Goal: Task Accomplishment & Management: Use online tool/utility

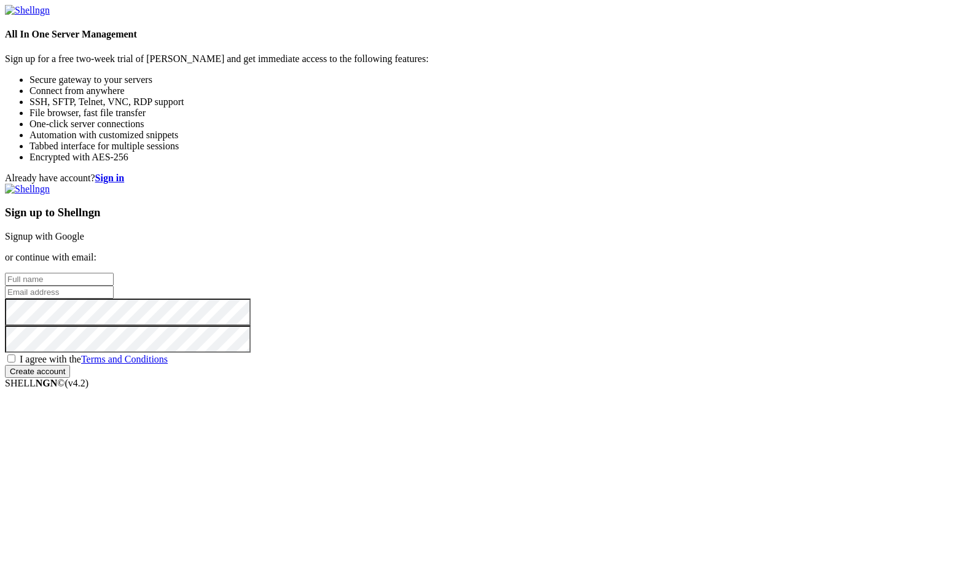
click at [84, 231] on link "Signup with Google" at bounding box center [44, 236] width 79 height 10
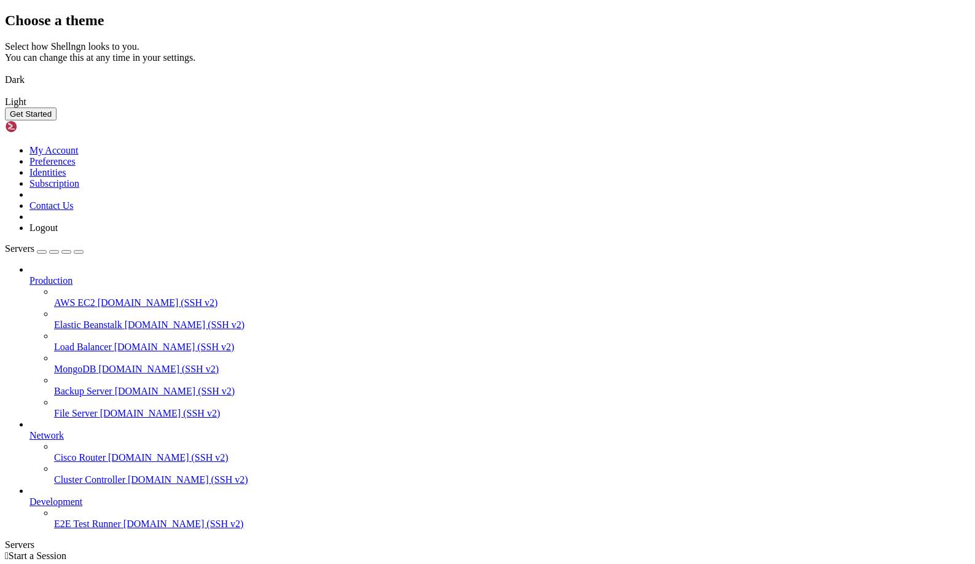
click at [57, 120] on button "Get Started" at bounding box center [31, 114] width 52 height 13
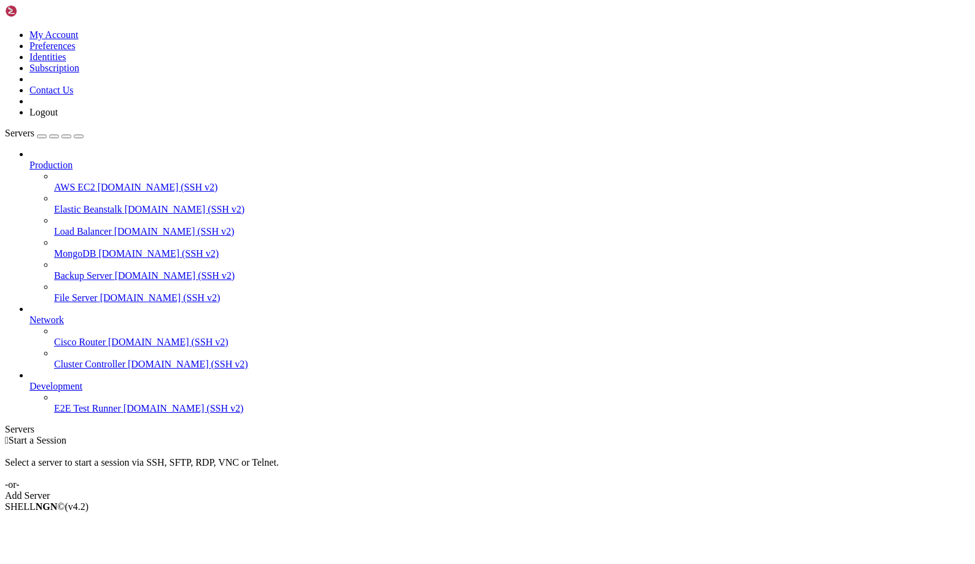
click at [594, 490] on link "Add Server" at bounding box center [487, 495] width 965 height 11
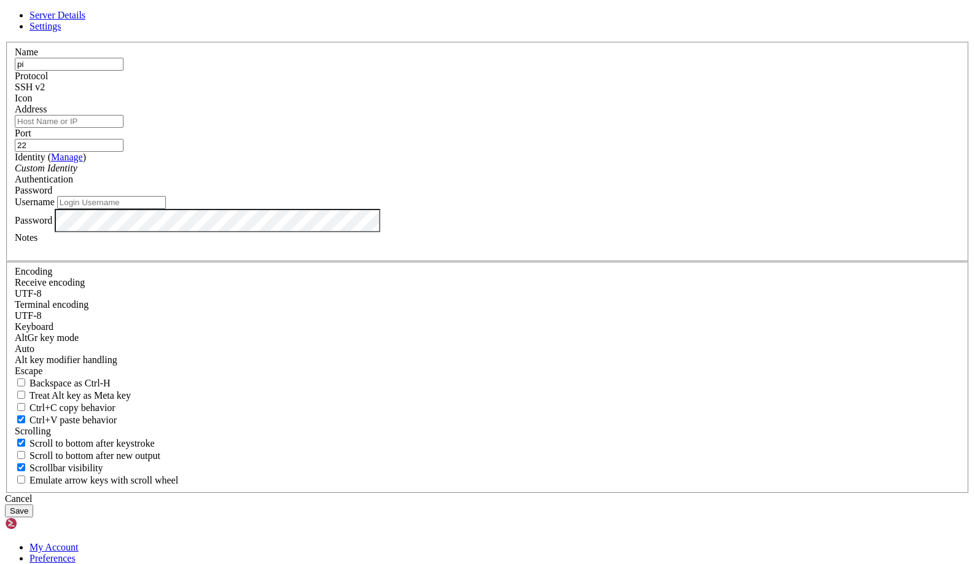
type input "pi"
click at [124, 128] on input "Address" at bounding box center [69, 121] width 109 height 13
paste input "[DOMAIN_NAME]"
type input "[DOMAIN_NAME]"
click at [124, 152] on input "22" at bounding box center [69, 145] width 109 height 13
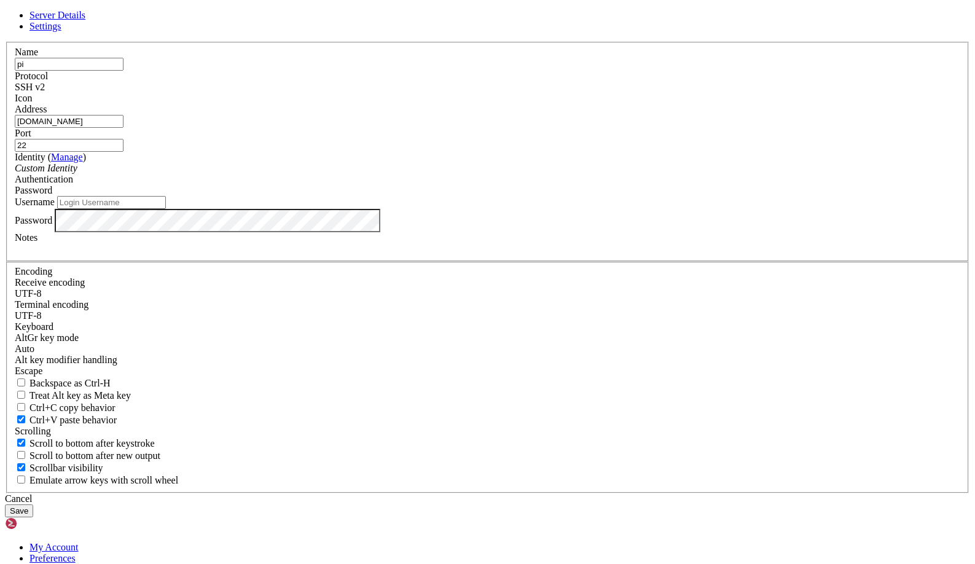
type input "2"
paste input "39511"
type input "39511"
click at [166, 209] on input "Username" at bounding box center [111, 202] width 109 height 13
type input "pi"
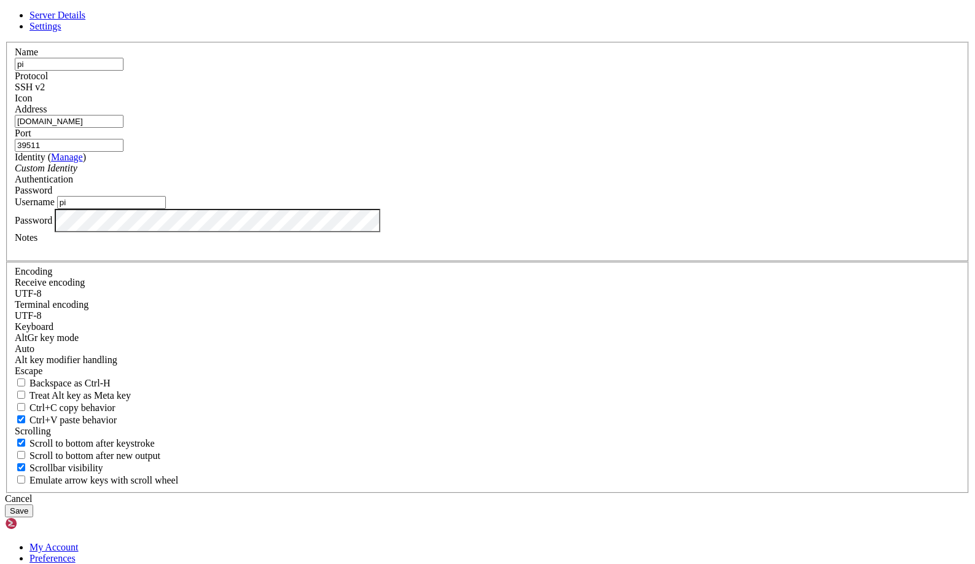
click at [124, 71] on input "pi" at bounding box center [69, 64] width 109 height 13
type input "p"
type input "pi4"
click at [33, 505] on button "Save" at bounding box center [19, 511] width 28 height 13
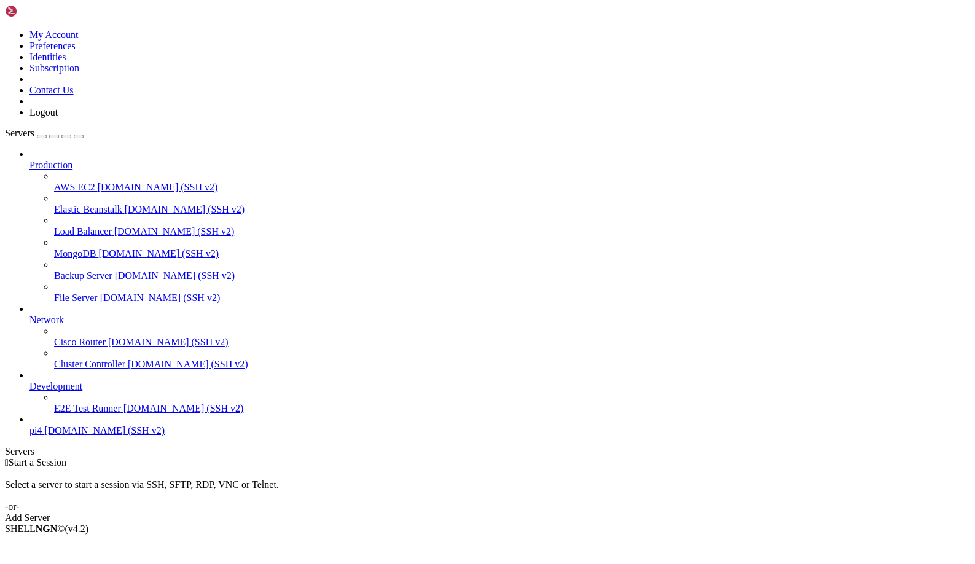
click at [57, 436] on span "[DOMAIN_NAME] (SSH v2)" at bounding box center [104, 430] width 120 height 10
click at [71, 160] on span "Production" at bounding box center [50, 165] width 43 height 10
click at [29, 160] on icon at bounding box center [29, 160] width 0 height 0
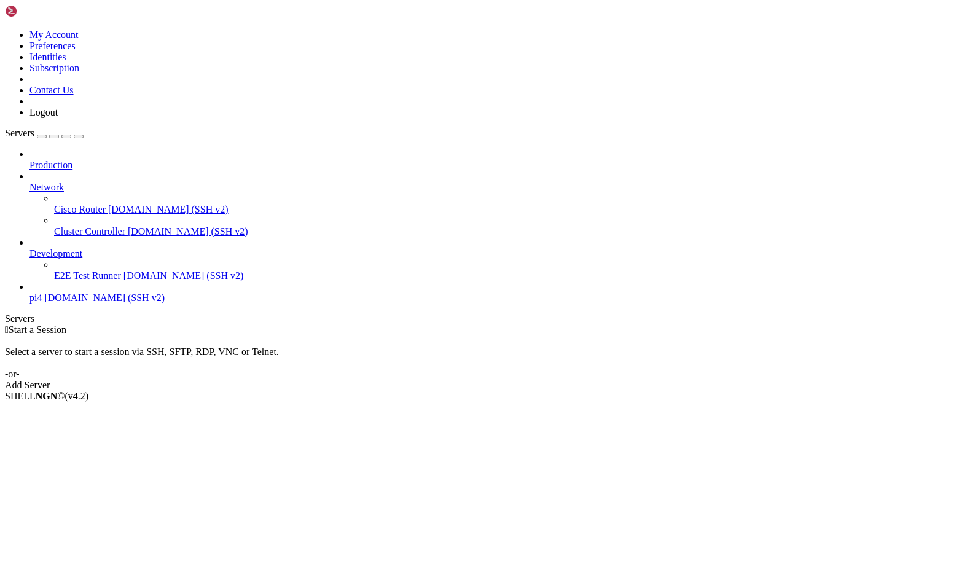
click at [29, 182] on icon at bounding box center [29, 182] width 0 height 0
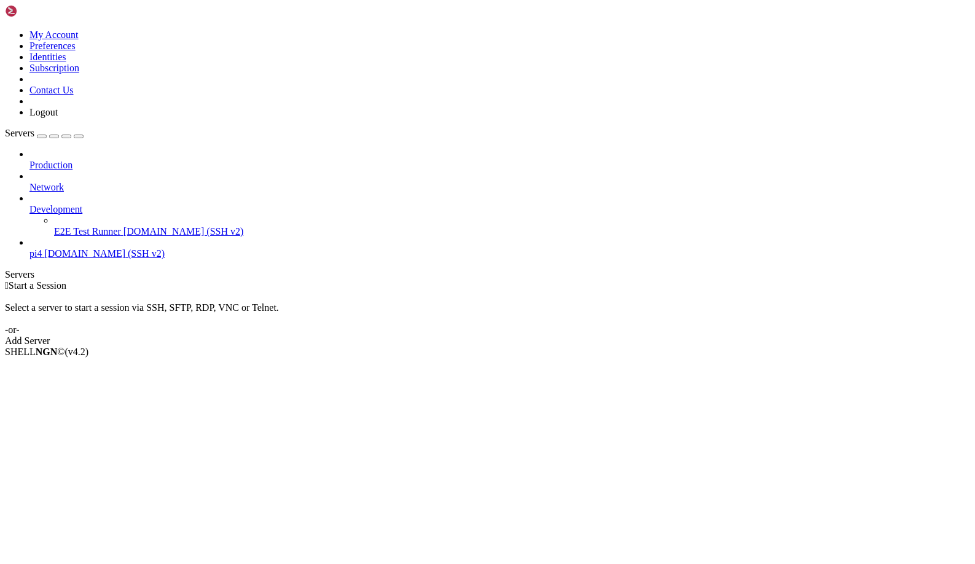
click at [138, 193] on div at bounding box center [499, 198] width 941 height 11
click at [29, 204] on icon at bounding box center [29, 204] width 0 height 0
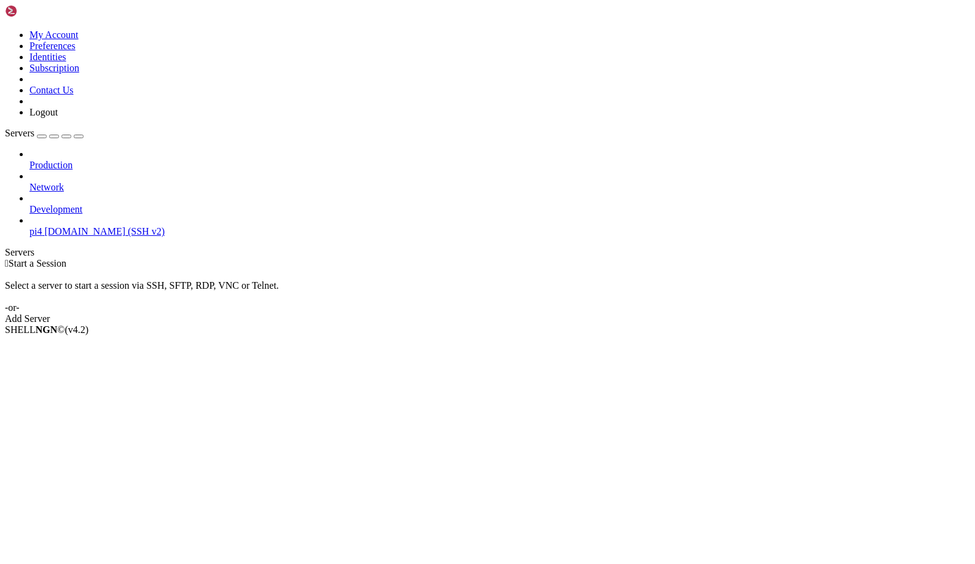
click at [61, 226] on div "pi4 [DOMAIN_NAME] (SSH v2)" at bounding box center [499, 231] width 941 height 11
click at [61, 226] on span "[DOMAIN_NAME] (SSH v2)" at bounding box center [104, 231] width 120 height 10
click at [62, 345] on span "Connect" at bounding box center [45, 350] width 33 height 10
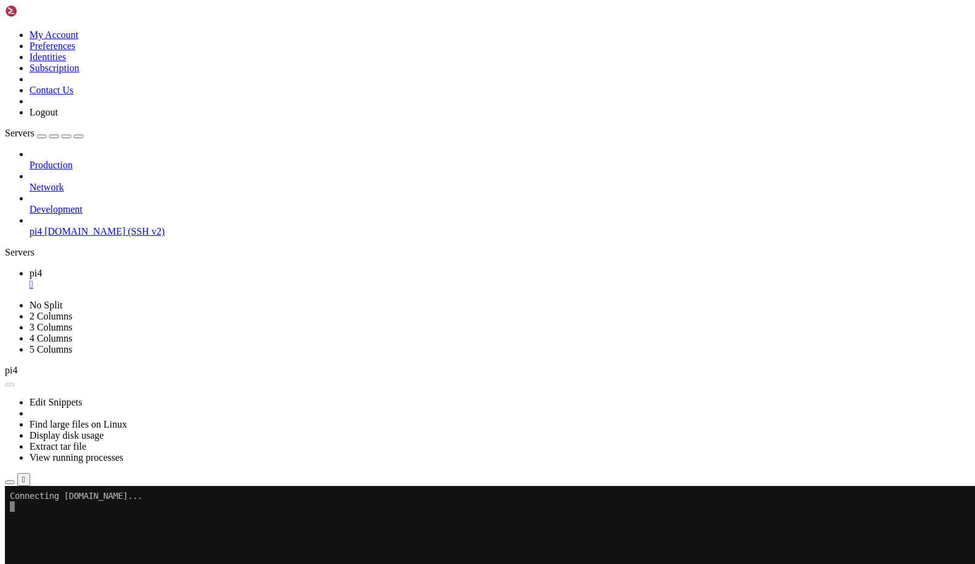
click at [42, 226] on span "pi4" at bounding box center [35, 231] width 12 height 10
click at [131, 529] on li "Connect" at bounding box center [85, 534] width 112 height 11
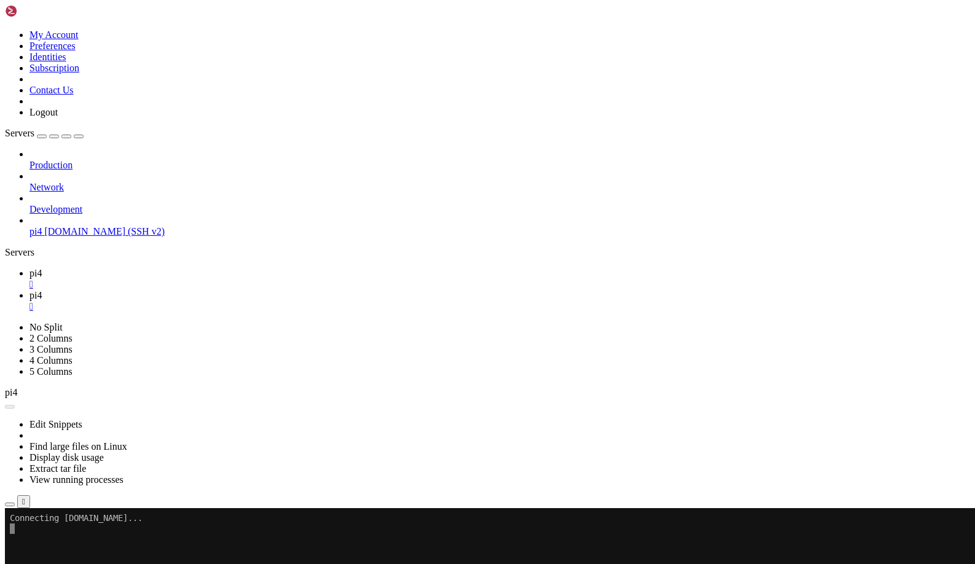
click at [5, 29] on link at bounding box center [5, 29] width 0 height 0
click at [58, 117] on link "Logout" at bounding box center [43, 112] width 28 height 10
